Goal: Obtain resource: Download file/media

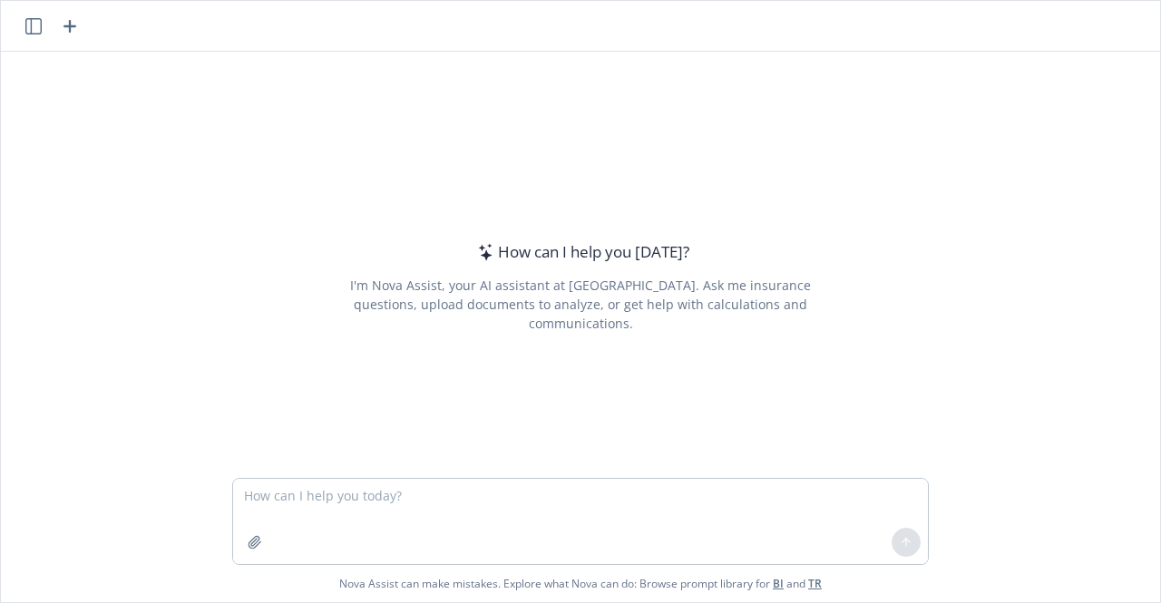
click at [581, 502] on textarea at bounding box center [580, 521] width 695 height 85
type textarea "can you create proposals for PE consulting companies?"
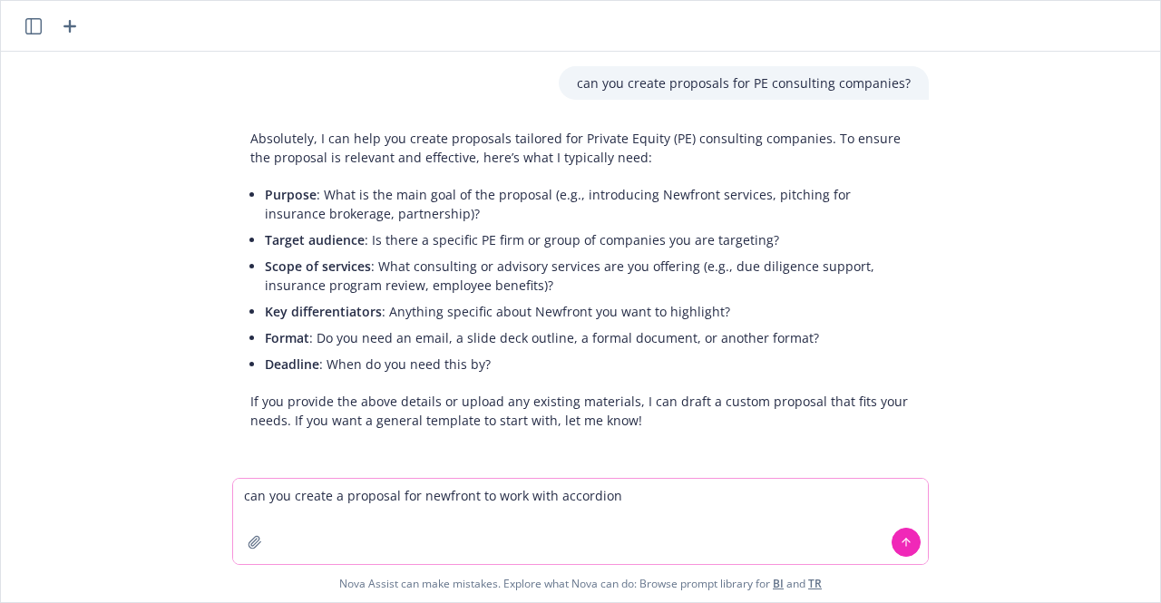
type textarea "can you create a proposal for newfront to work with accordion?"
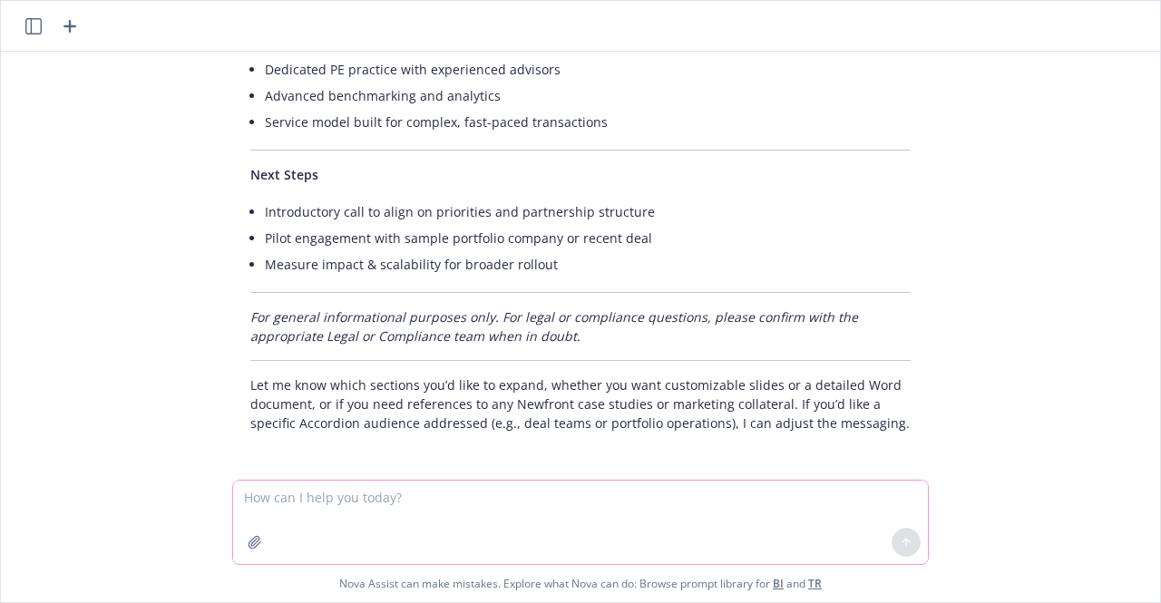
scroll to position [1332, 0]
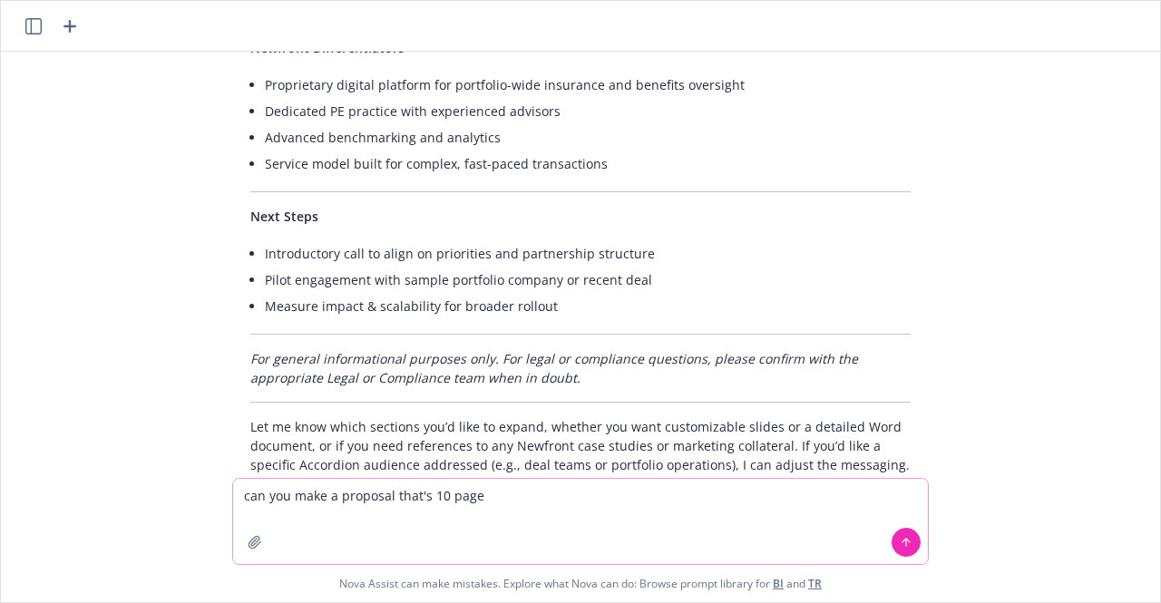
type textarea "can you make a proposal that's 10 pages"
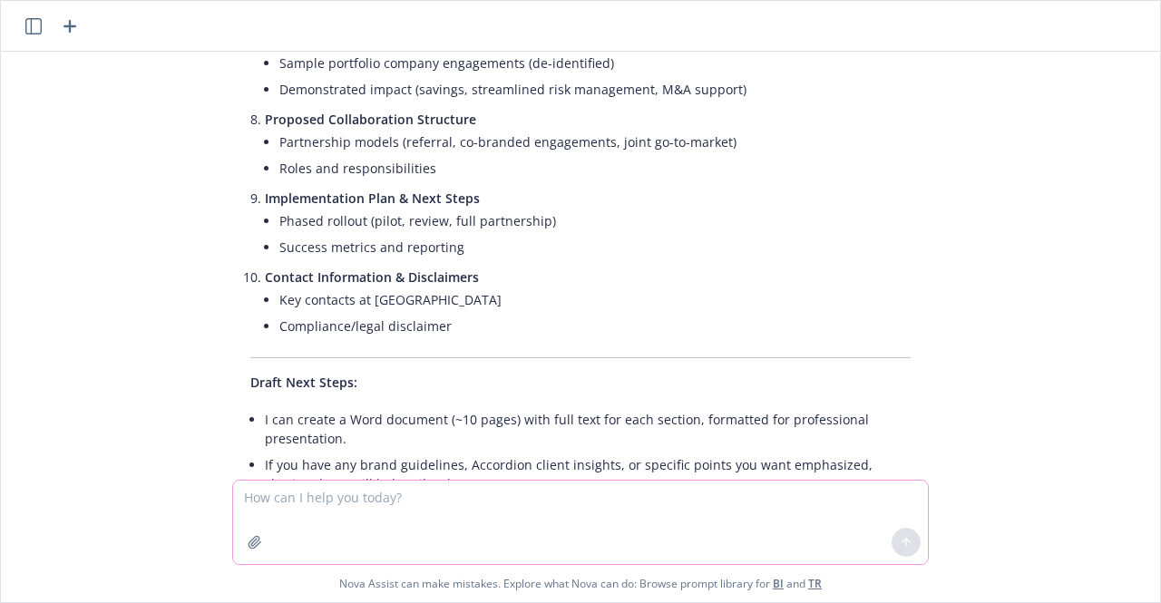
scroll to position [2705, 0]
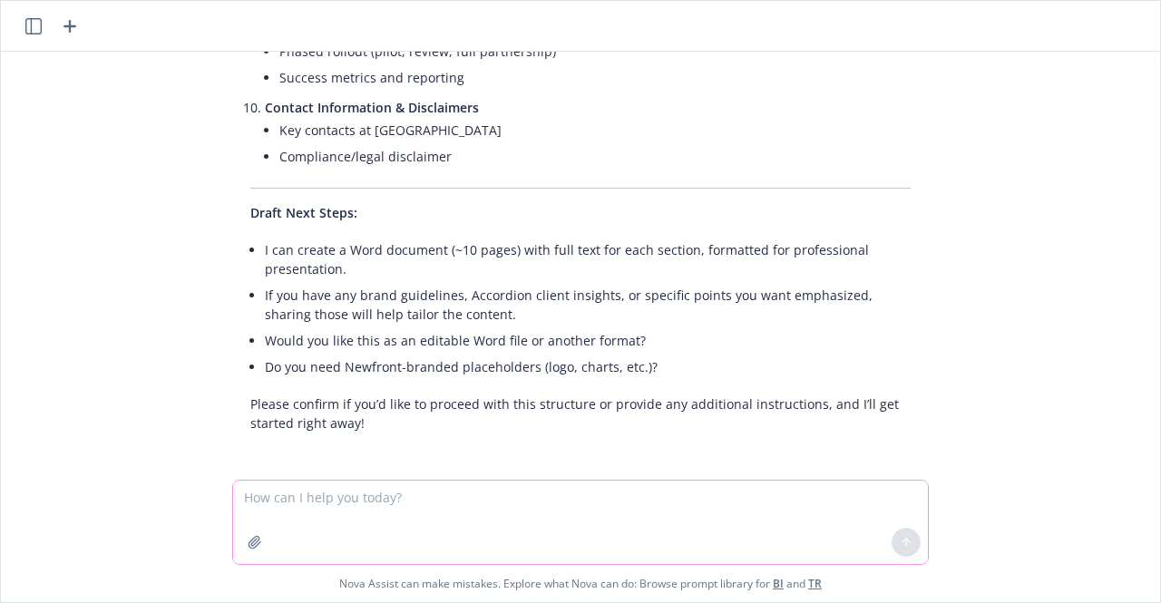
click at [375, 520] on textarea at bounding box center [580, 522] width 695 height 83
type textarea "confirm"
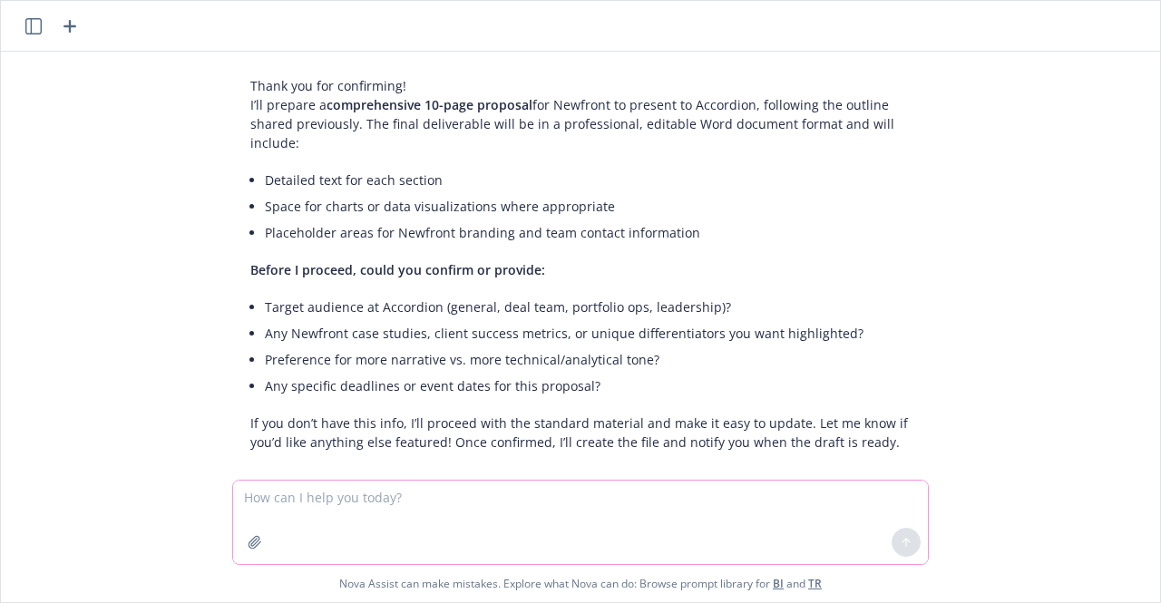
scroll to position [3172, 0]
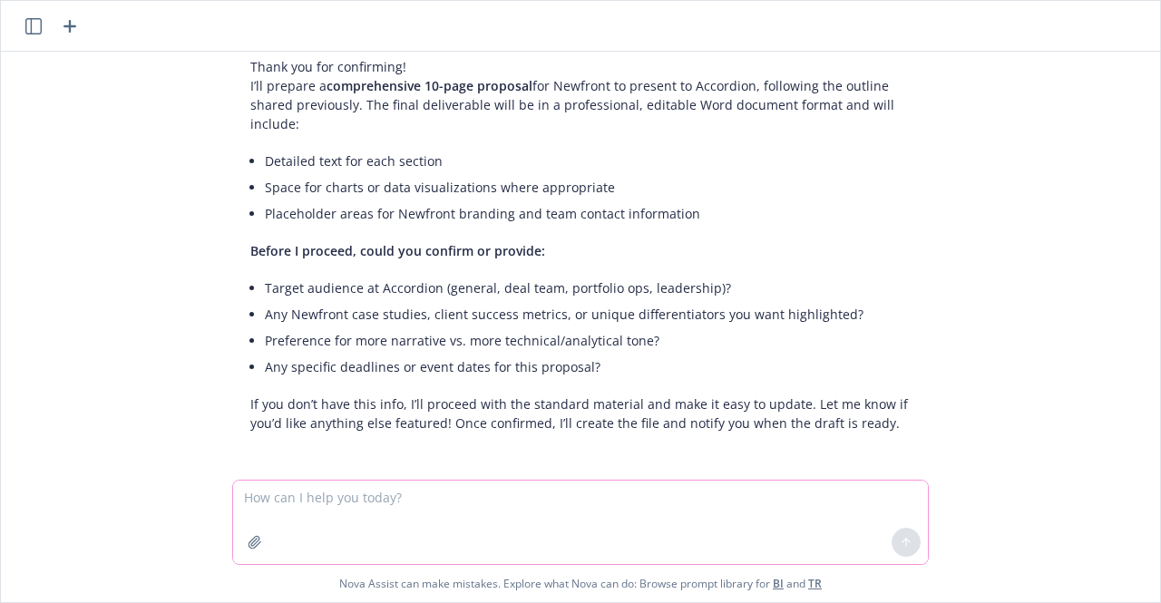
click at [348, 510] on textarea at bounding box center [580, 522] width 695 height 83
type textarea "target audience.. accordion leadership"
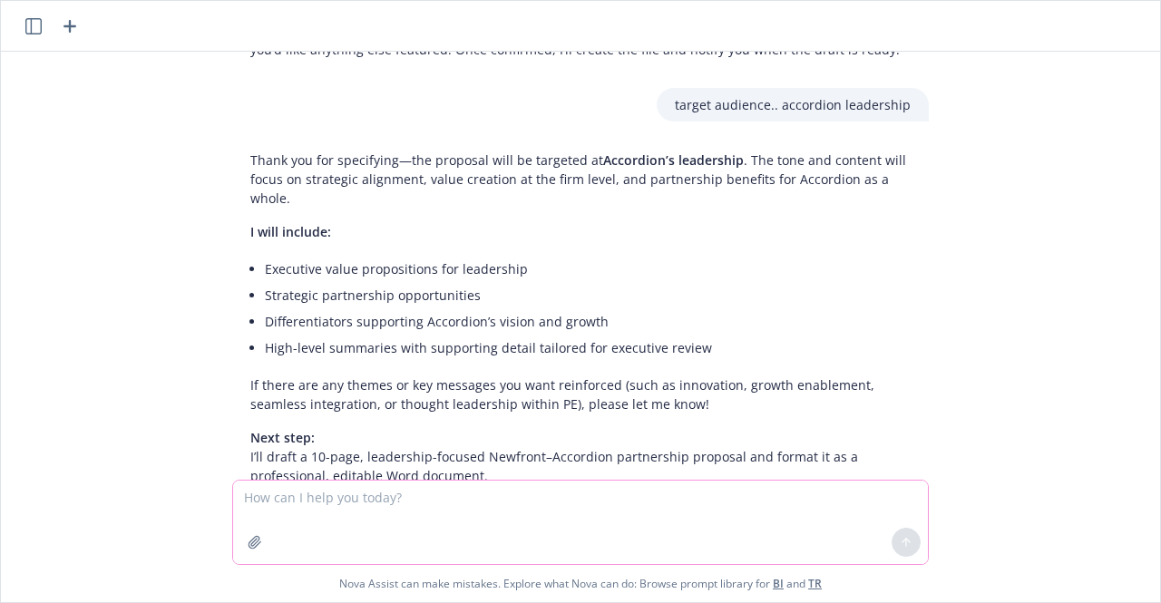
scroll to position [3631, 0]
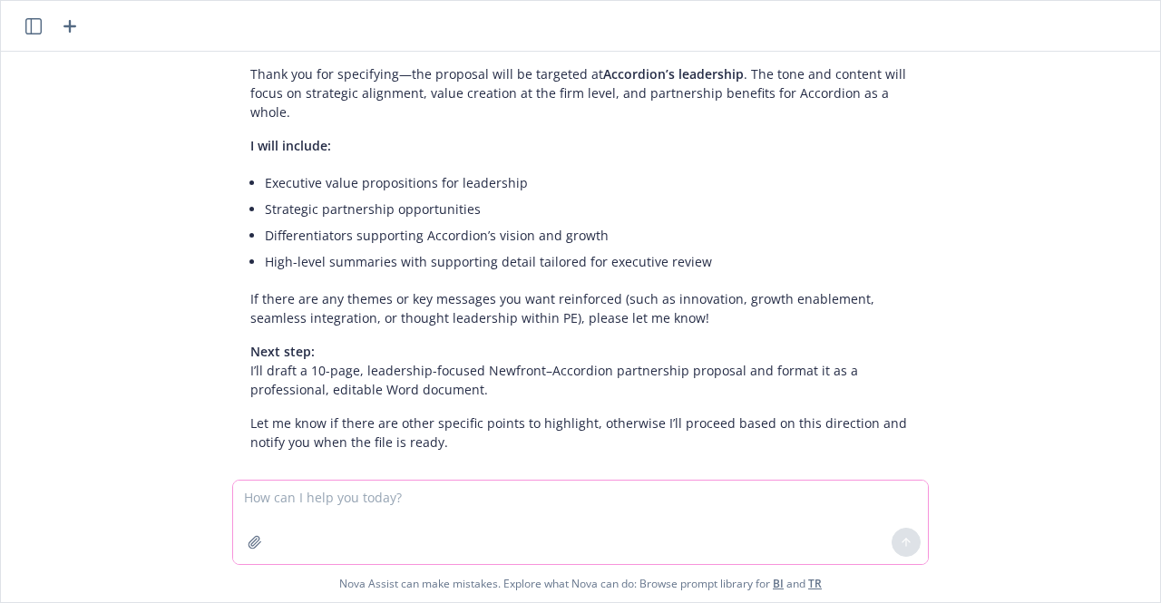
click at [341, 519] on textarea at bounding box center [580, 522] width 695 height 83
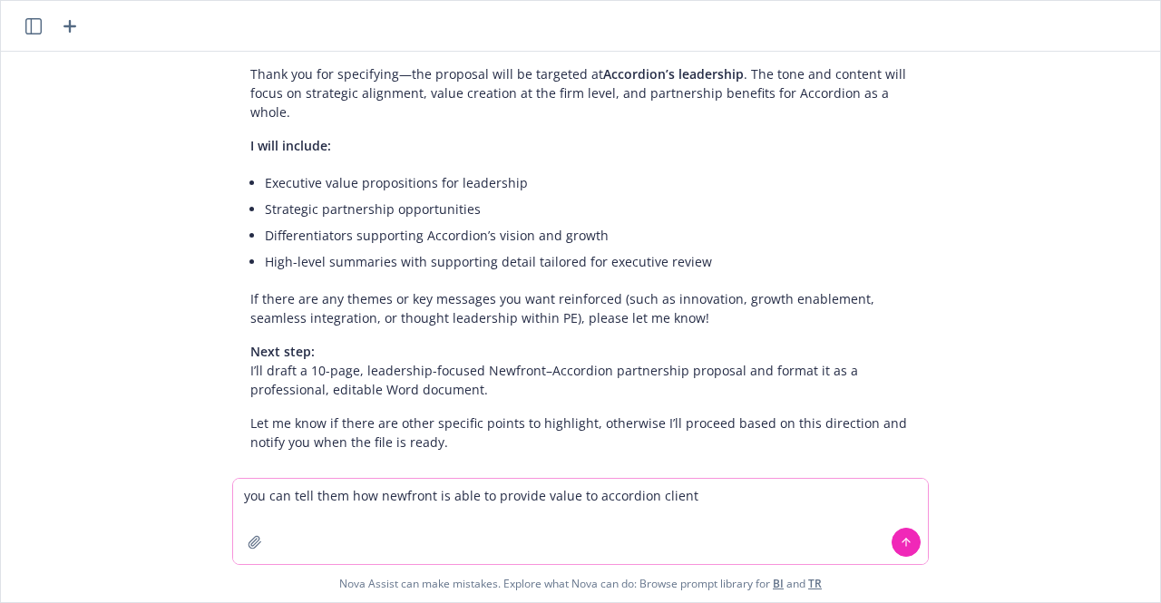
type textarea "you can tell them how newfront is able to provide value to accordion clients"
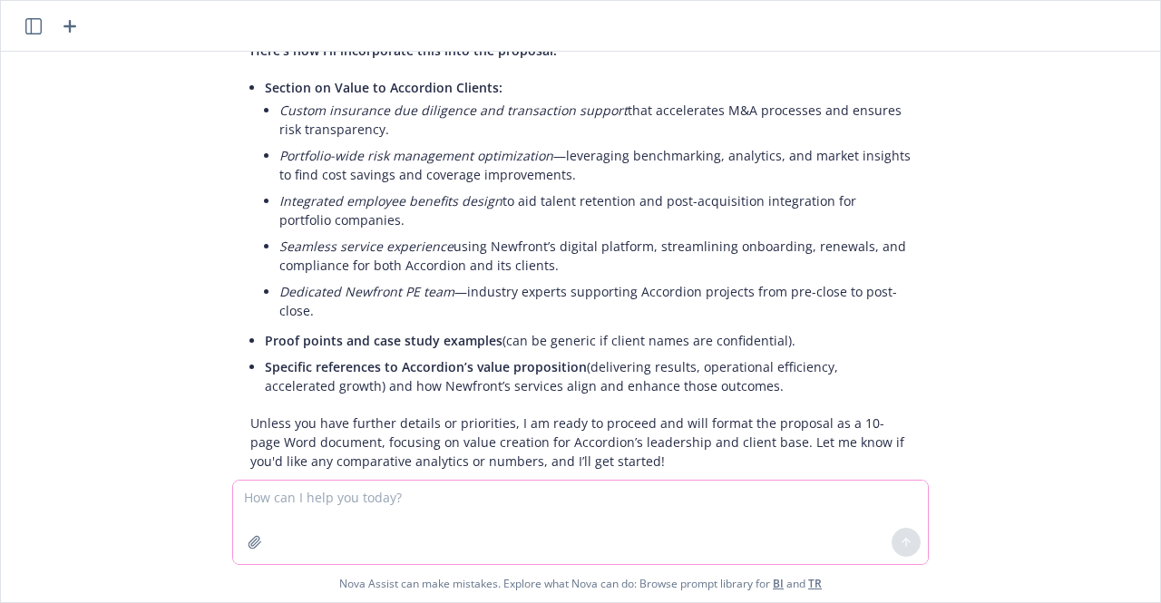
scroll to position [4224, 0]
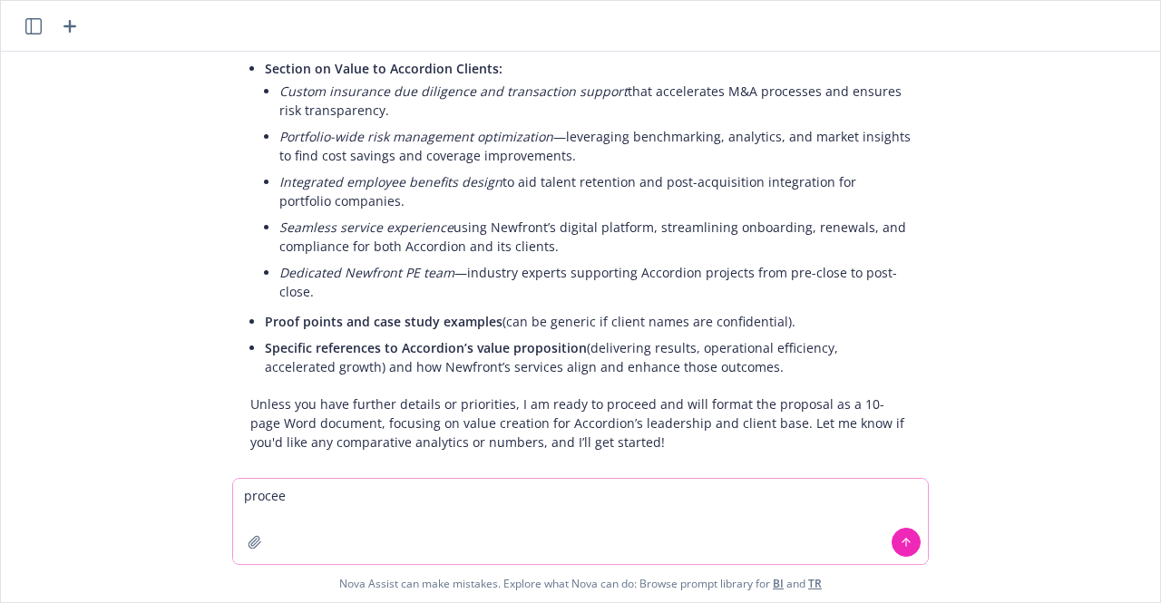
type textarea "proceed"
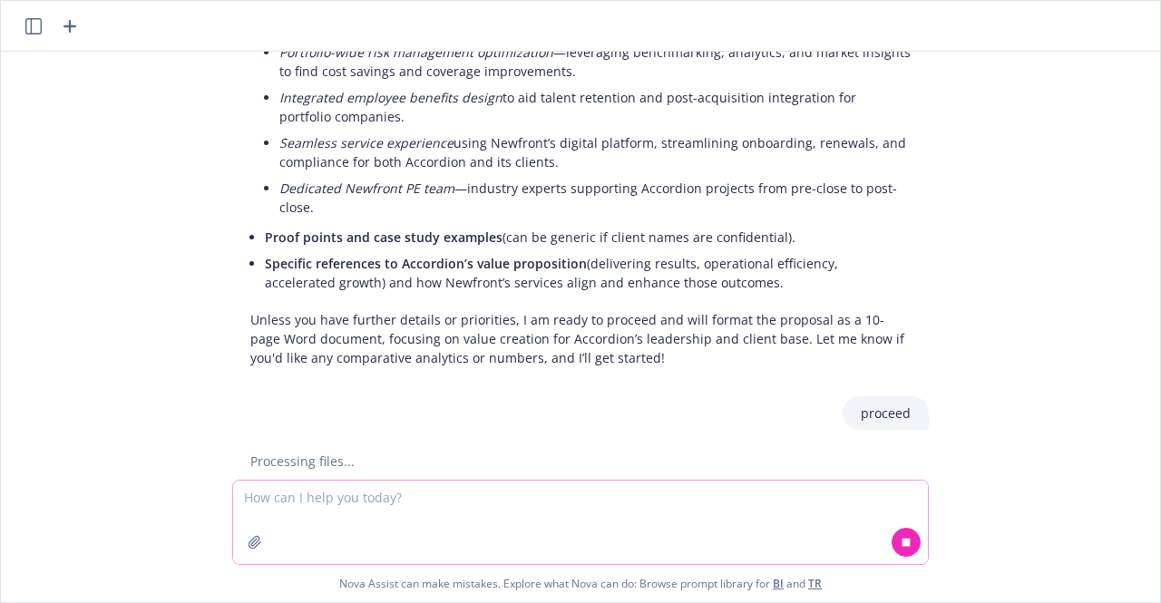
scroll to position [4350, 0]
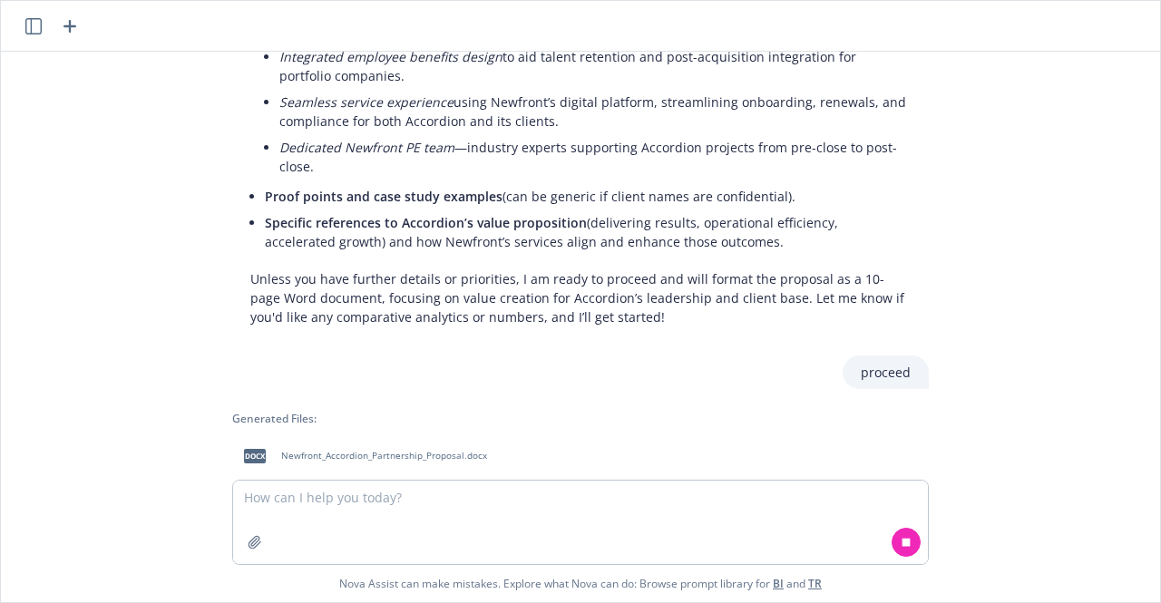
click at [331, 450] on span "Newfront_Accordion_Partnership_Proposal.docx" at bounding box center [384, 456] width 206 height 12
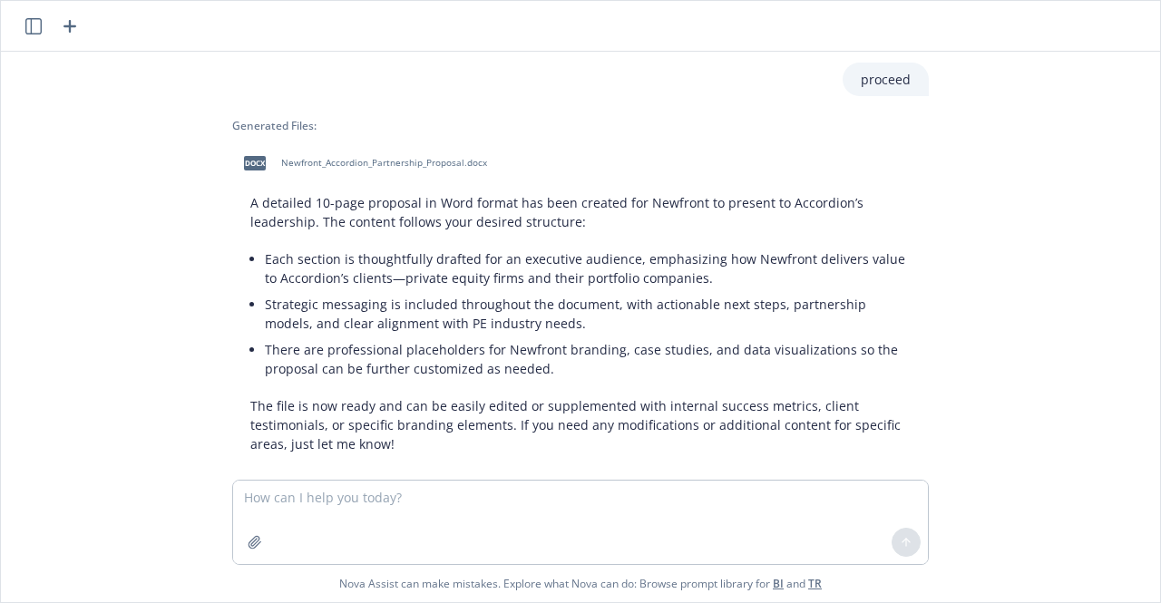
scroll to position [4644, 0]
